Goal: Information Seeking & Learning: Understand process/instructions

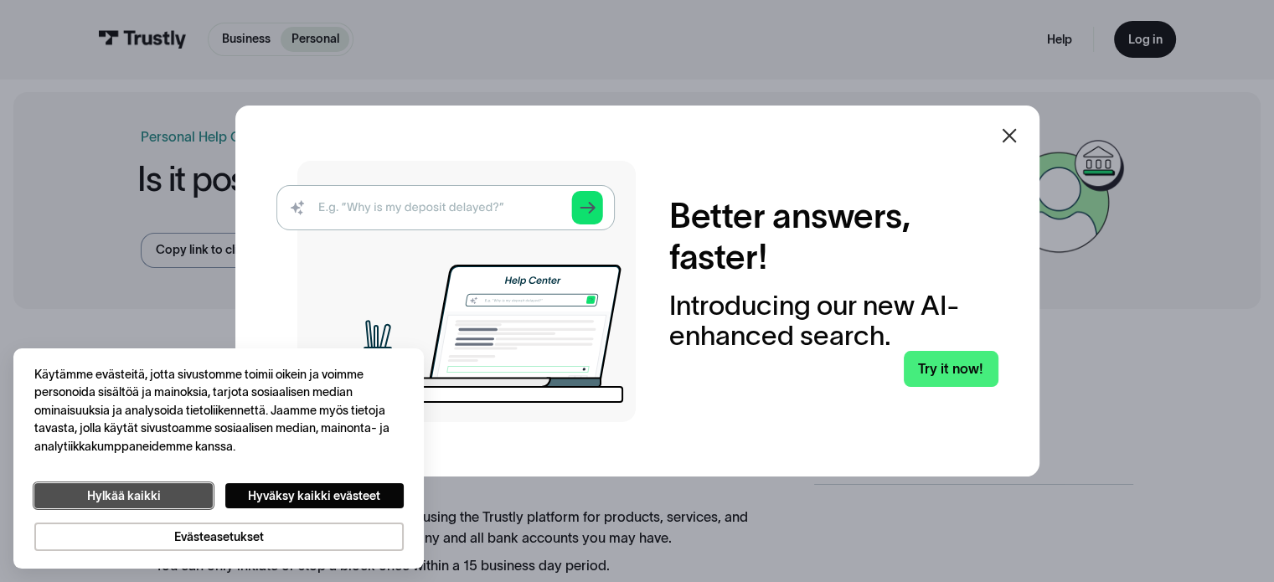
click at [124, 503] on button "Hylkää kaikki" at bounding box center [123, 496] width 178 height 26
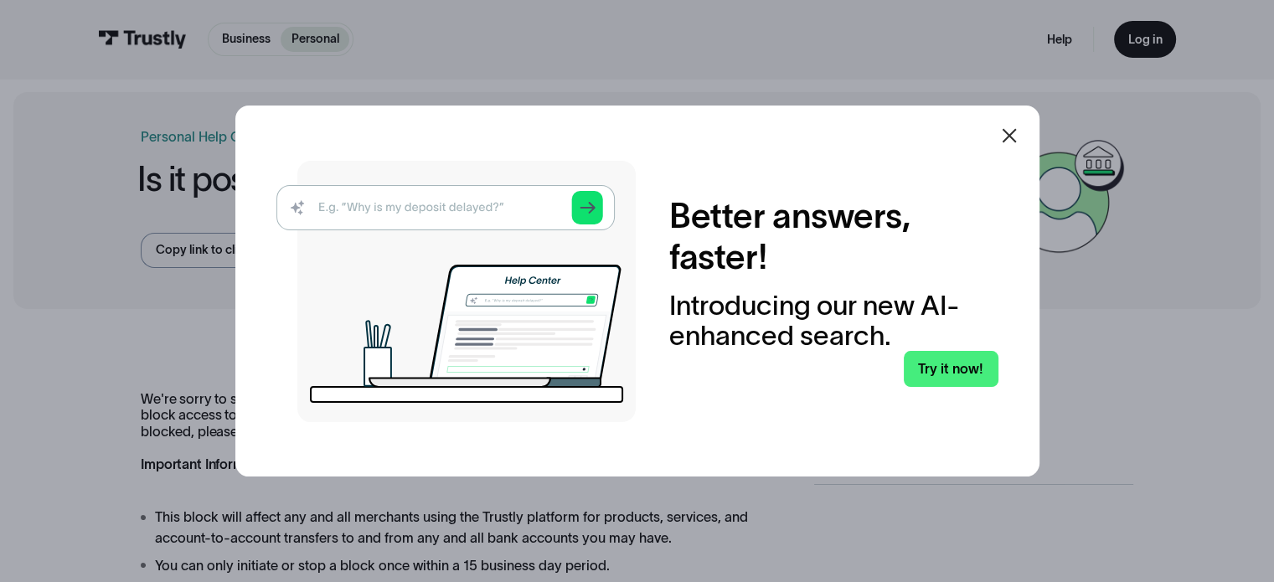
click at [1016, 133] on icon at bounding box center [1009, 136] width 14 height 14
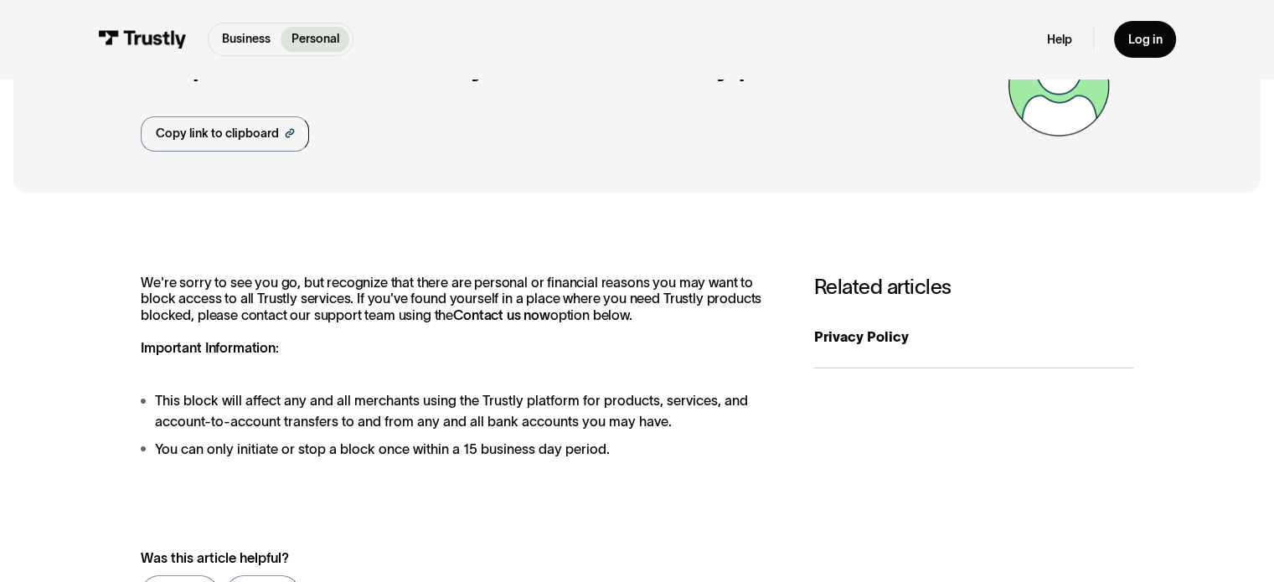
scroll to position [84, 0]
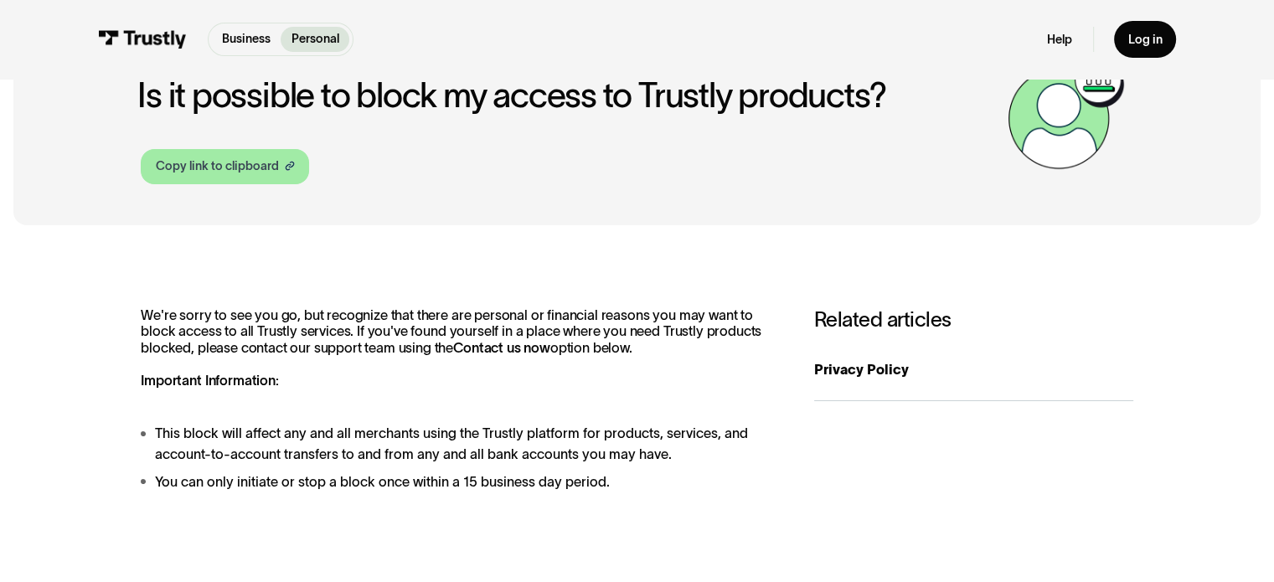
click at [248, 164] on div "Copy link to clipboard" at bounding box center [217, 166] width 123 height 18
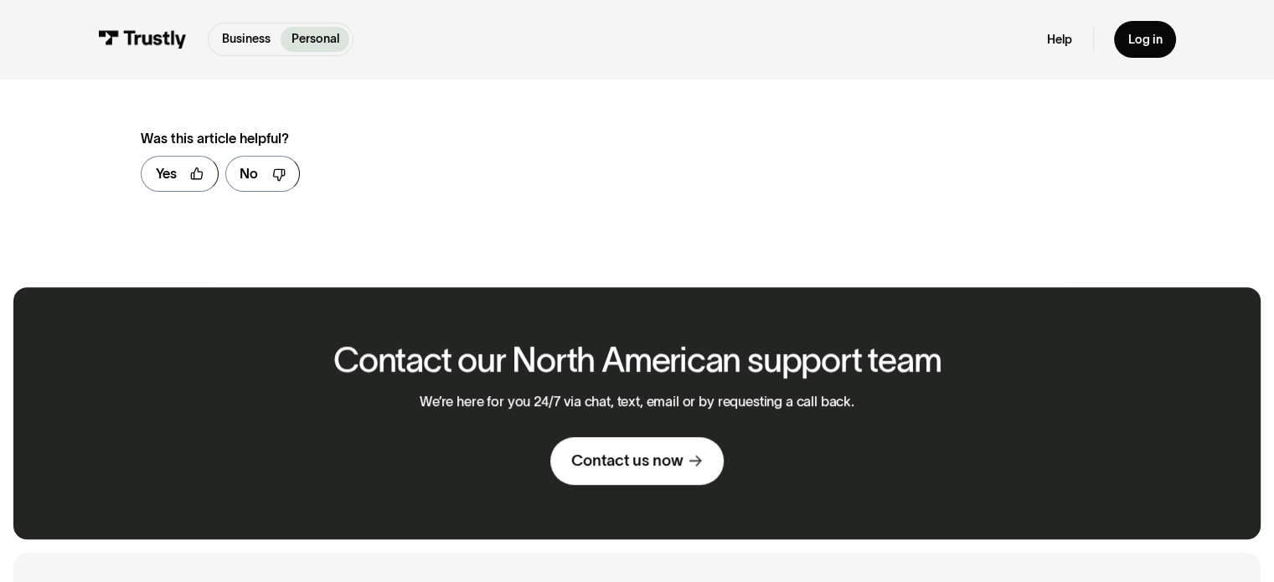
scroll to position [503, 0]
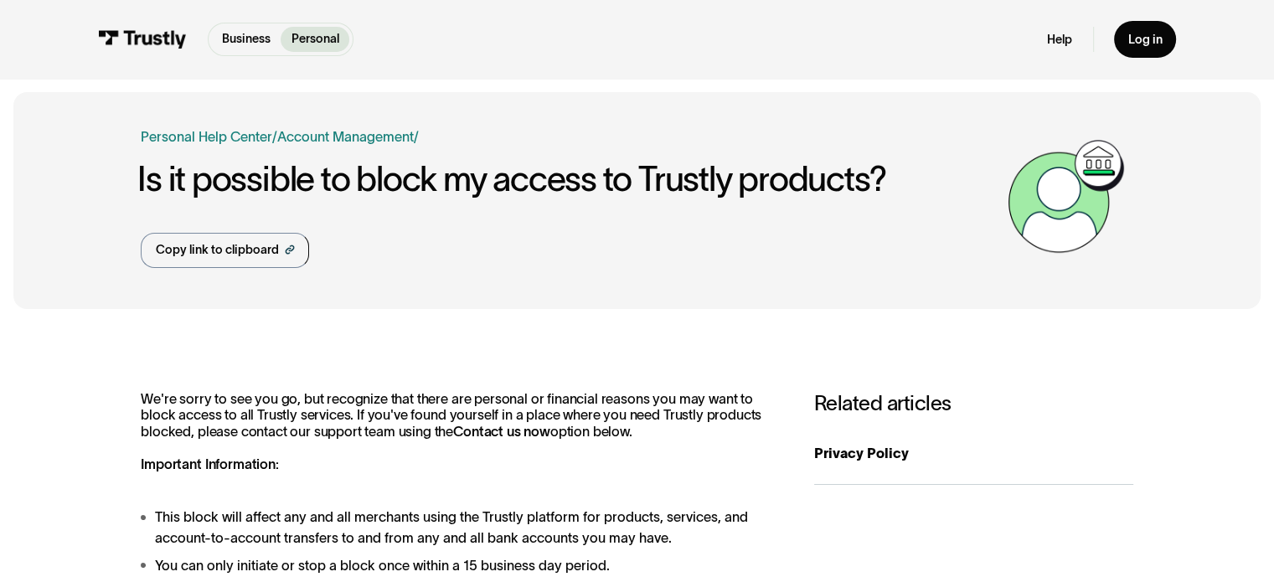
click at [1064, 193] on img at bounding box center [1066, 197] width 134 height 134
click at [320, 39] on p "Personal" at bounding box center [315, 39] width 48 height 18
